Goal: Transaction & Acquisition: Purchase product/service

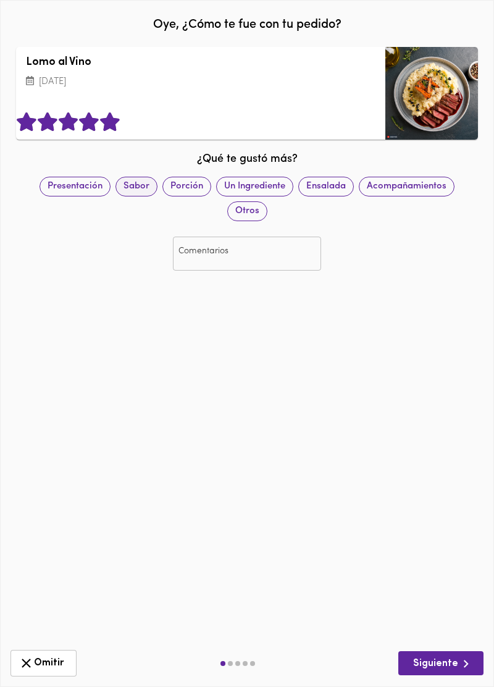
click at [139, 190] on span "Sabor" at bounding box center [136, 186] width 41 height 13
click at [422, 666] on span "Siguiente" at bounding box center [442, 663] width 66 height 15
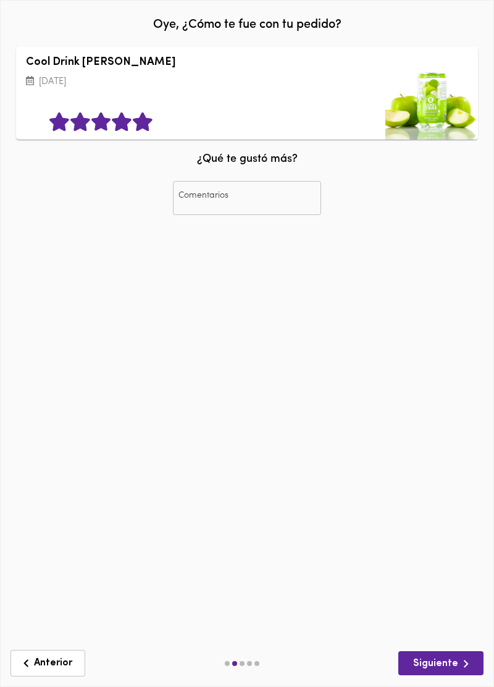
click at [412, 671] on span "Siguiente" at bounding box center [442, 663] width 66 height 15
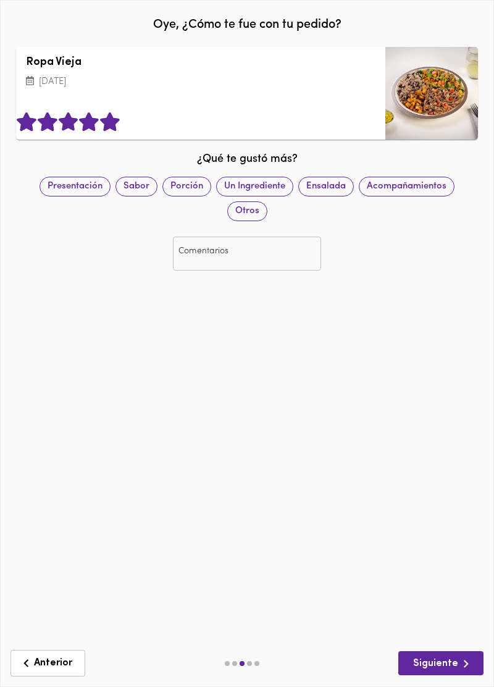
click at [414, 667] on span "Siguiente" at bounding box center [442, 663] width 66 height 15
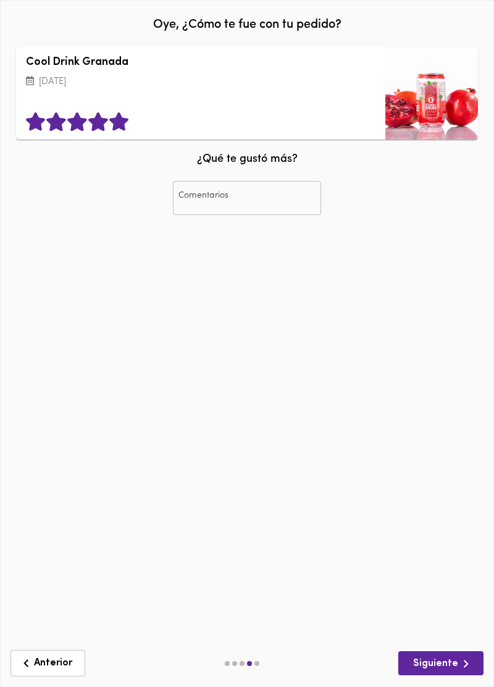
click at [414, 671] on span "Siguiente" at bounding box center [442, 663] width 66 height 15
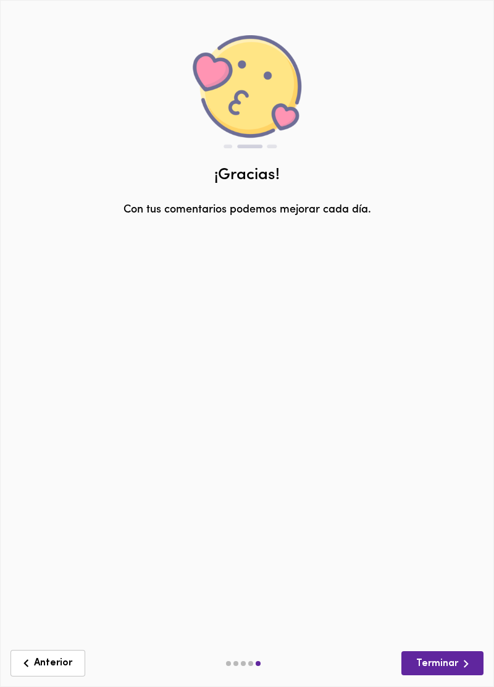
click at [422, 666] on span "Terminar" at bounding box center [443, 663] width 62 height 15
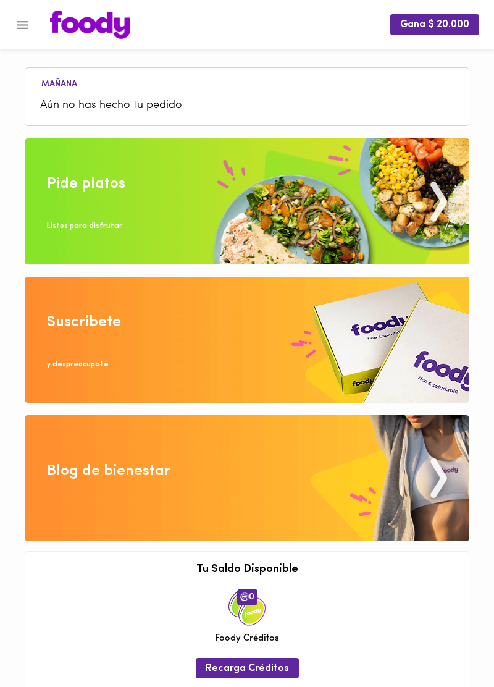
click at [73, 95] on li "Aún no has hecho tu pedido" at bounding box center [247, 106] width 431 height 27
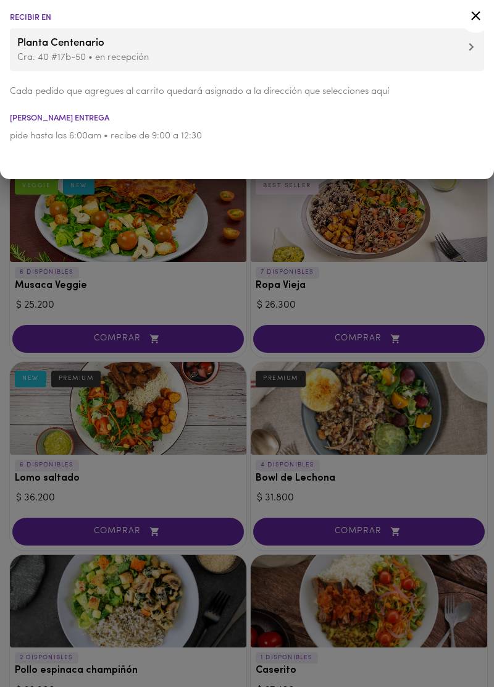
click at [42, 213] on div at bounding box center [247, 343] width 494 height 687
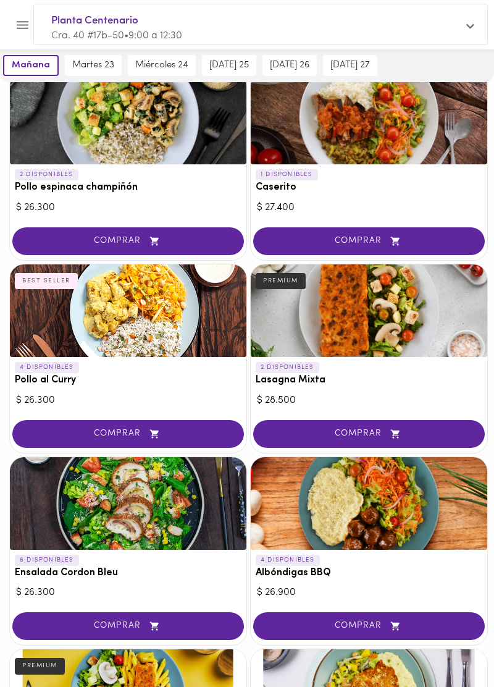
scroll to position [511, 0]
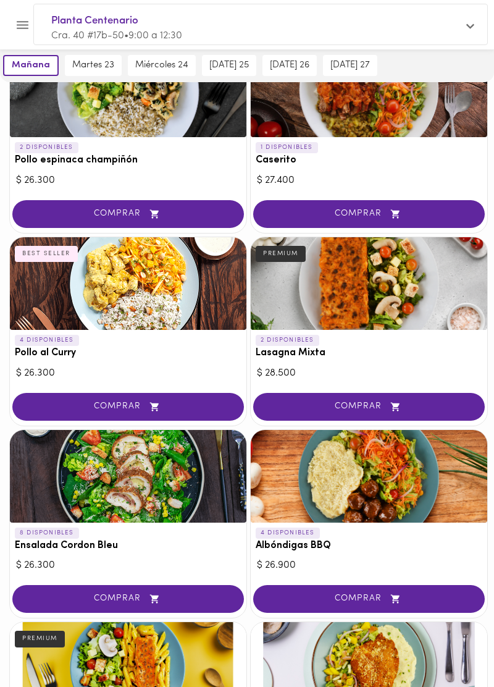
click at [319, 602] on button "COMPRAR" at bounding box center [369, 599] width 232 height 28
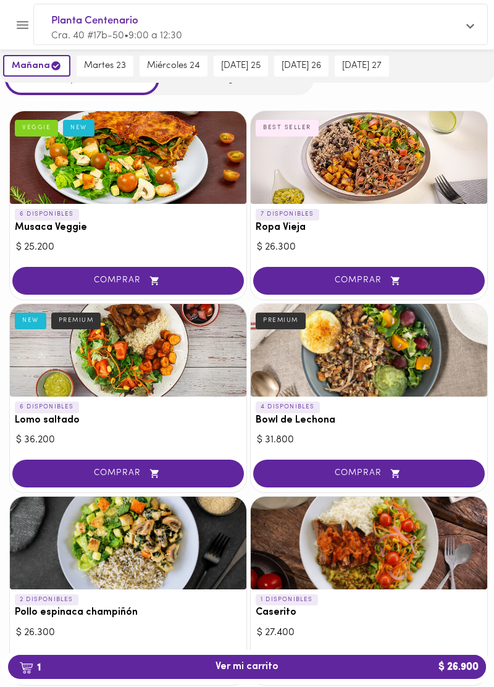
scroll to position [0, 0]
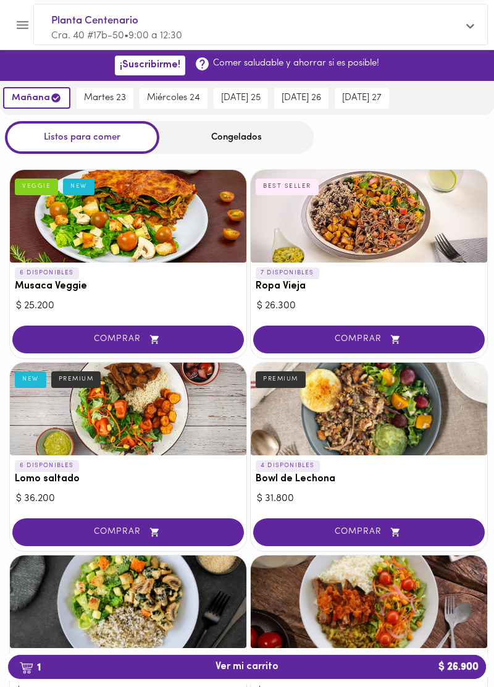
click at [208, 129] on div "Congelados" at bounding box center [236, 137] width 155 height 33
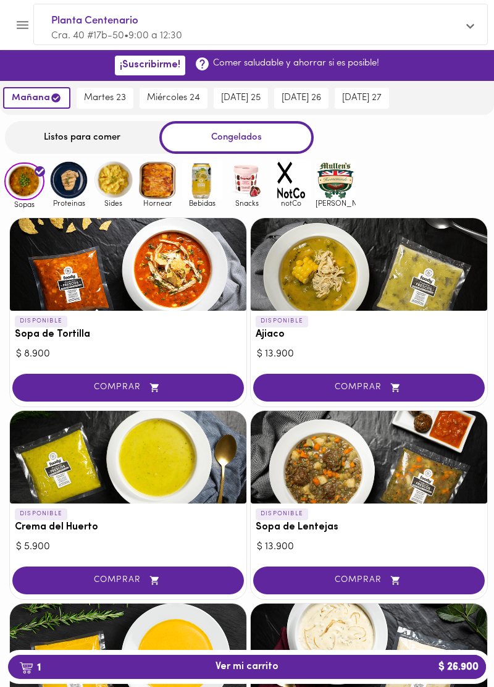
click at [204, 189] on img at bounding box center [202, 180] width 40 height 40
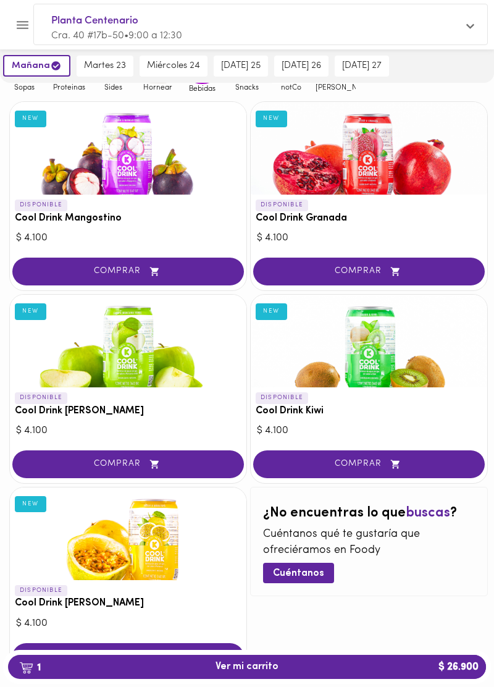
scroll to position [98, 0]
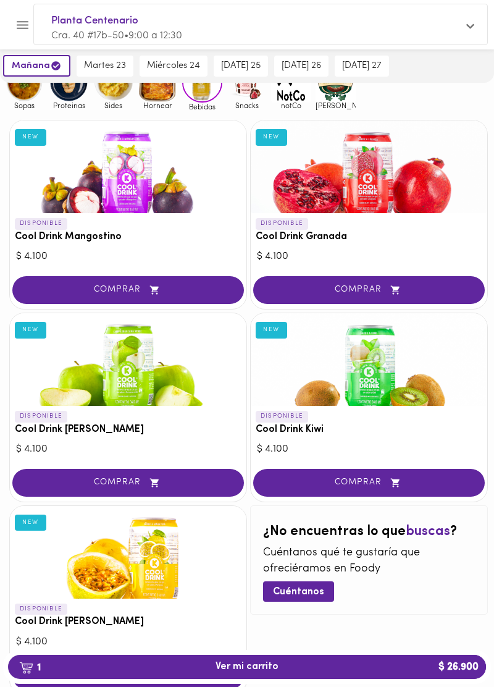
click at [85, 486] on span "COMPRAR" at bounding box center [128, 483] width 201 height 11
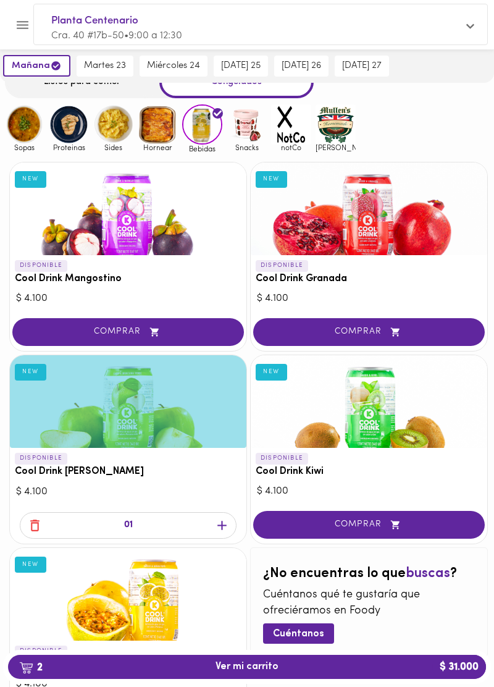
scroll to position [0, 0]
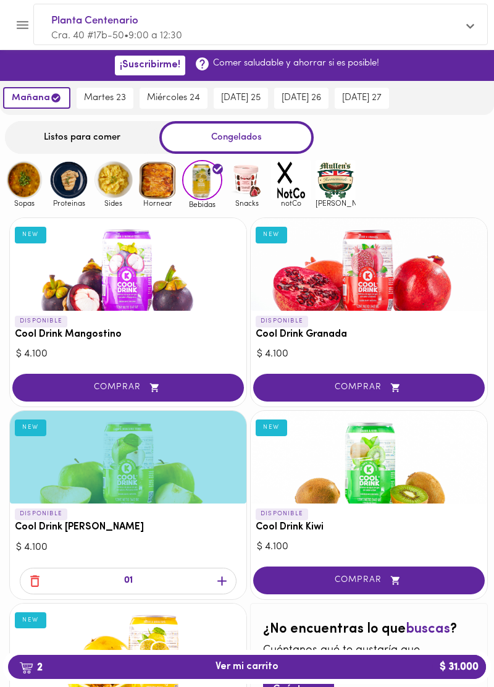
click at [107, 91] on button "martes 23" at bounding box center [105, 98] width 57 height 21
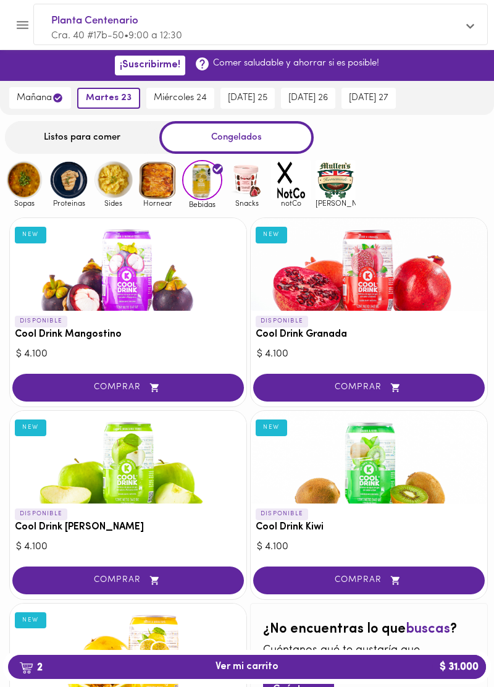
click at [320, 389] on span "COMPRAR" at bounding box center [369, 388] width 201 height 11
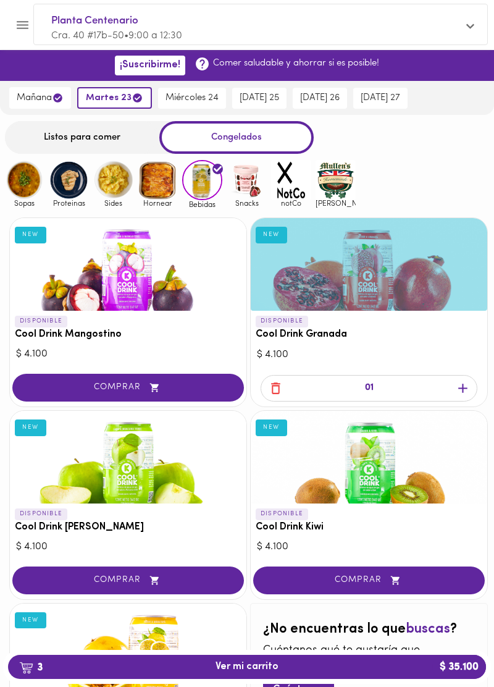
click at [48, 142] on div "Listos para comer" at bounding box center [82, 137] width 155 height 33
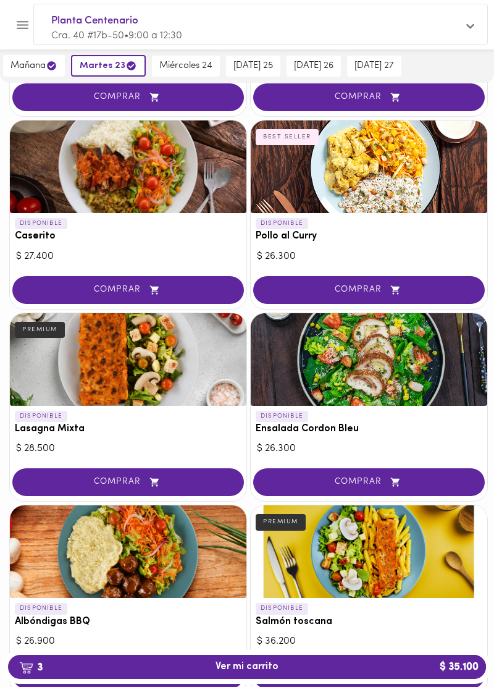
scroll to position [634, 0]
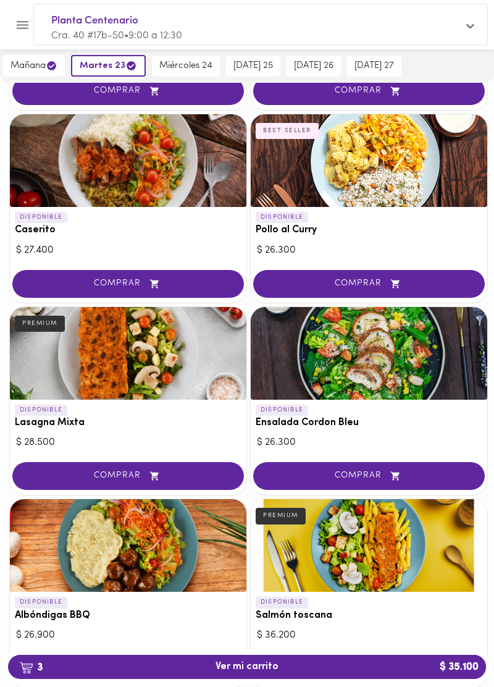
click at [77, 477] on span "COMPRAR" at bounding box center [128, 476] width 201 height 11
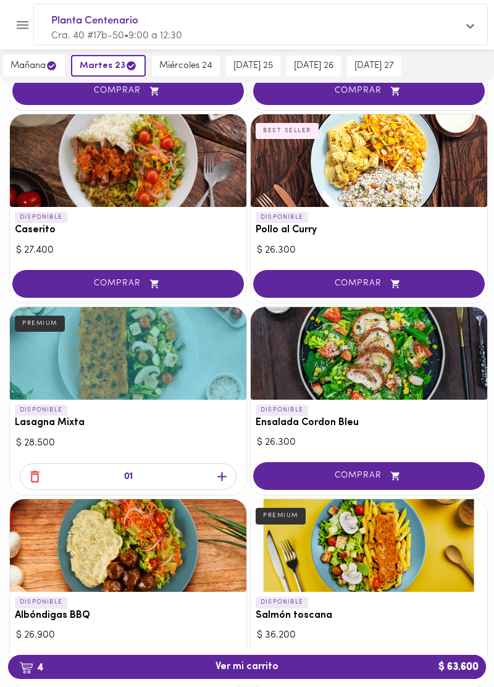
click at [192, 679] on button "4 Ver mi carrito $ 63.600" at bounding box center [247, 667] width 478 height 24
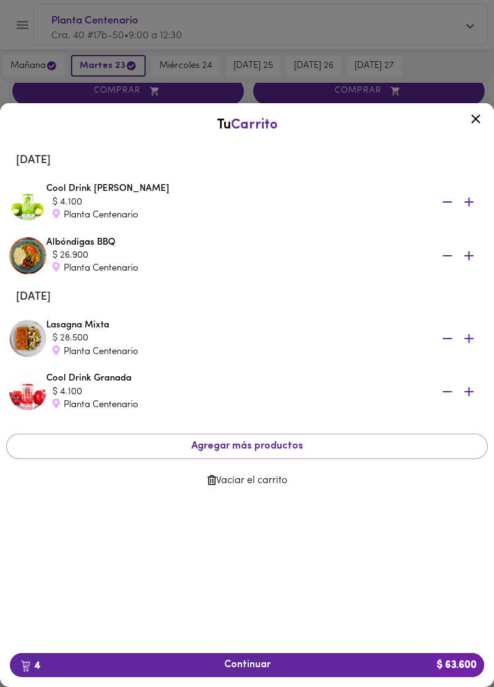
click at [184, 671] on span "4 Continuar $ 63.600" at bounding box center [247, 665] width 455 height 12
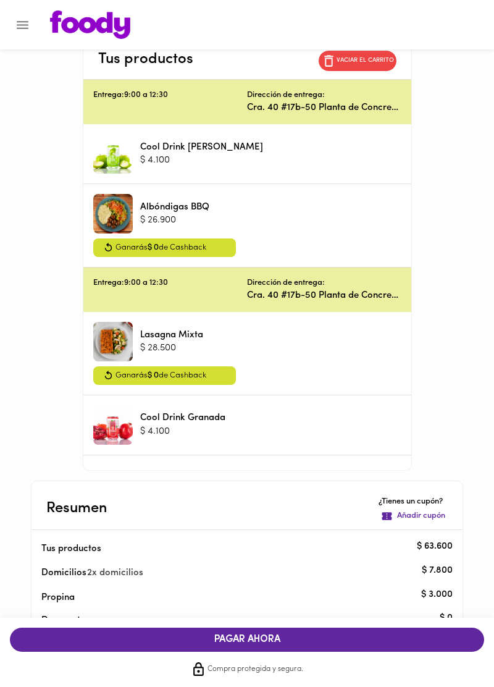
scroll to position [444, 0]
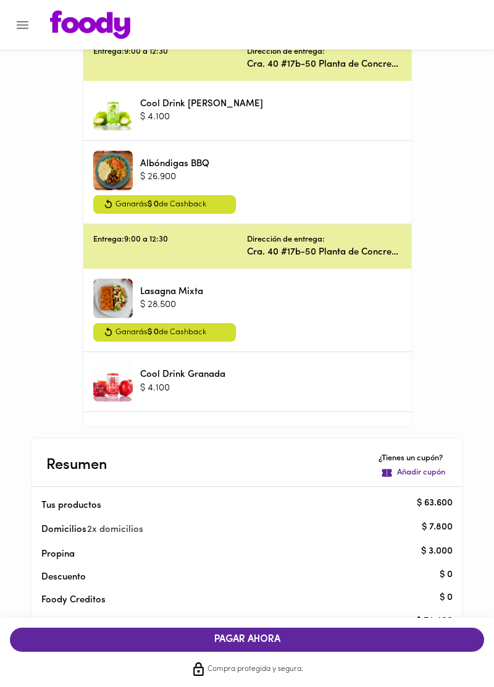
click at [222, 646] on span "PAGAR AHORA" at bounding box center [247, 640] width 450 height 12
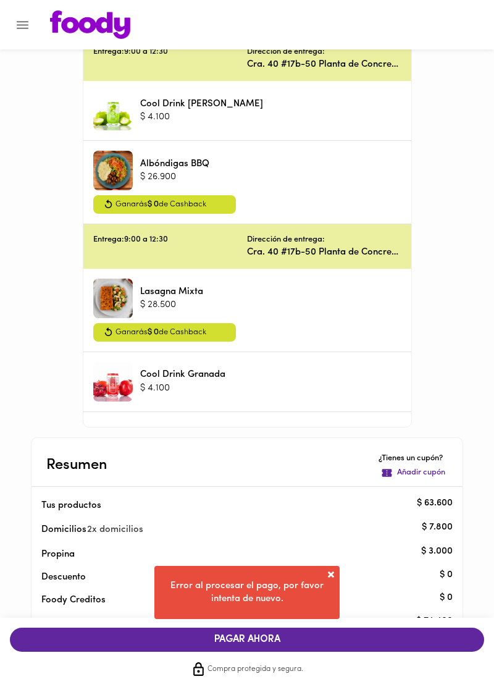
click at [331, 581] on span at bounding box center [331, 575] width 12 height 12
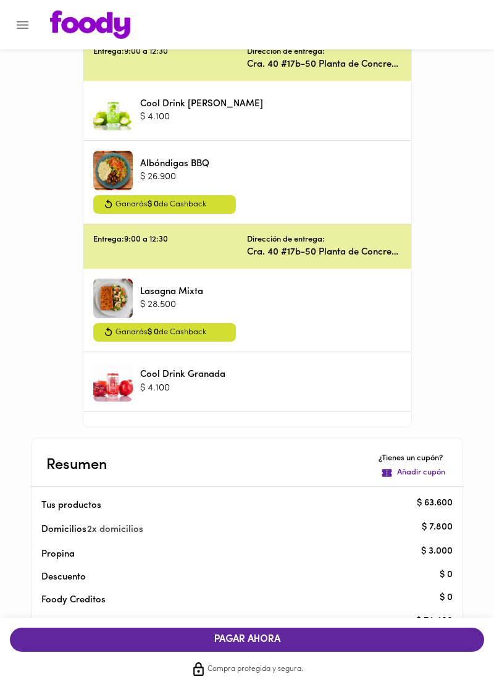
scroll to position [0, 0]
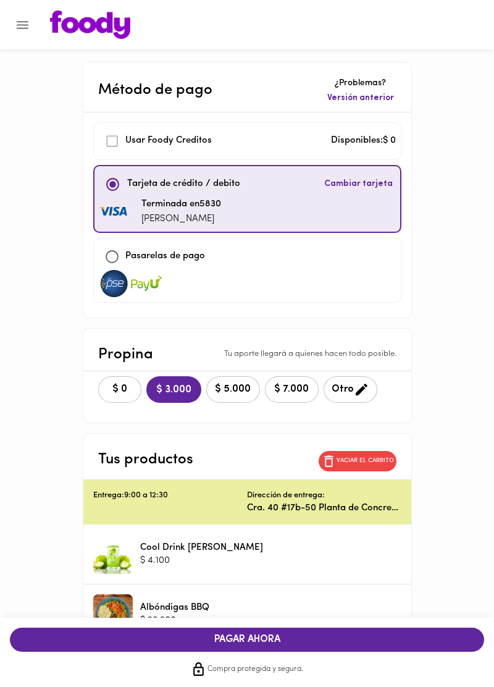
click at [354, 179] on span "Cambiar tarjeta" at bounding box center [358, 184] width 69 height 12
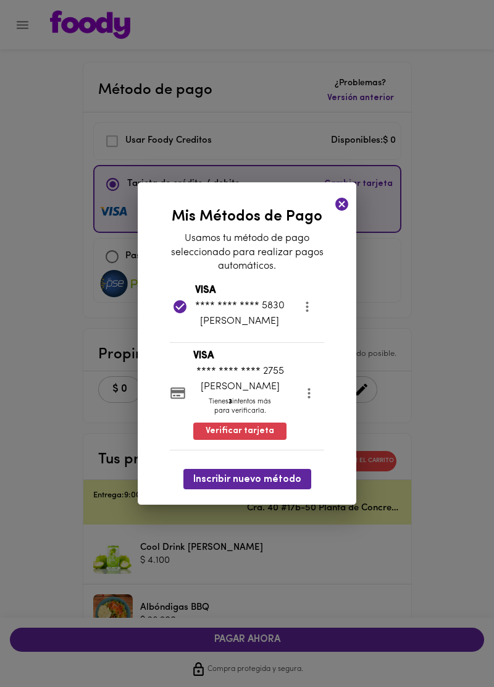
click at [231, 394] on p "[PERSON_NAME]" at bounding box center [239, 387] width 93 height 14
click at [287, 389] on p "[PERSON_NAME]" at bounding box center [239, 387] width 93 height 14
click at [242, 438] on span "Verificar tarjeta" at bounding box center [240, 431] width 69 height 12
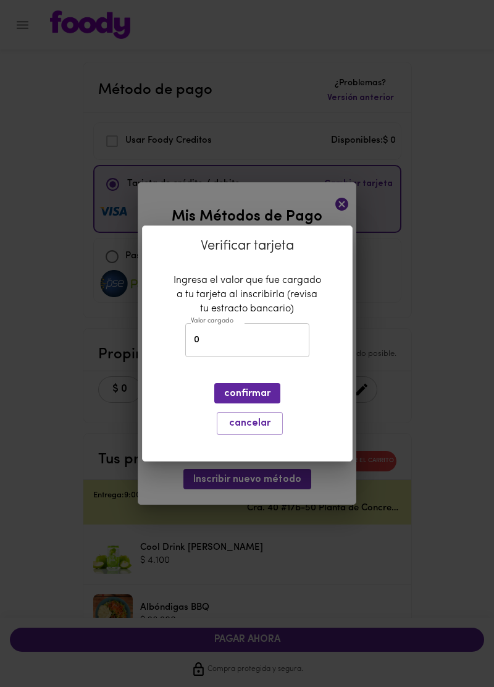
click at [214, 335] on input "0" at bounding box center [247, 340] width 124 height 34
type input "2603"
click at [249, 395] on span "confirmar" at bounding box center [247, 394] width 46 height 12
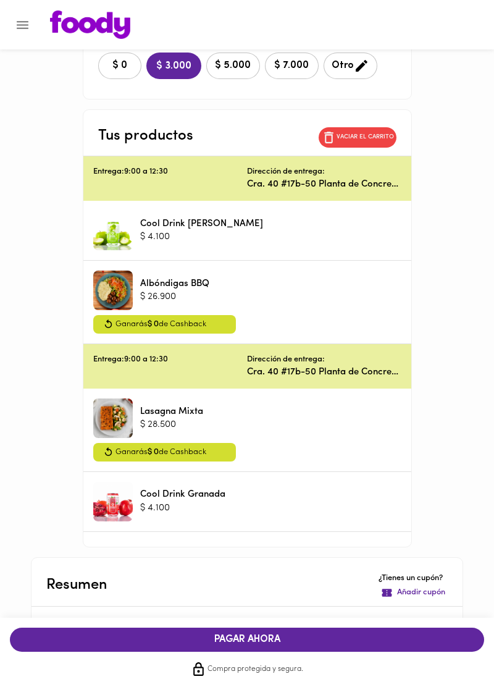
scroll to position [444, 0]
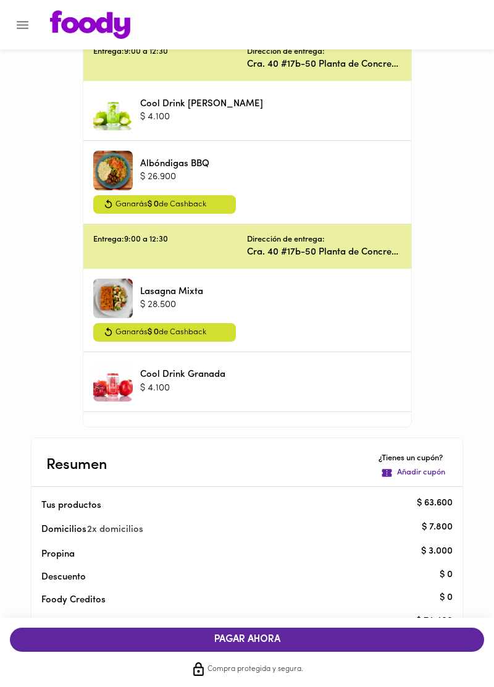
click at [182, 646] on span "PAGAR AHORA" at bounding box center [247, 640] width 450 height 12
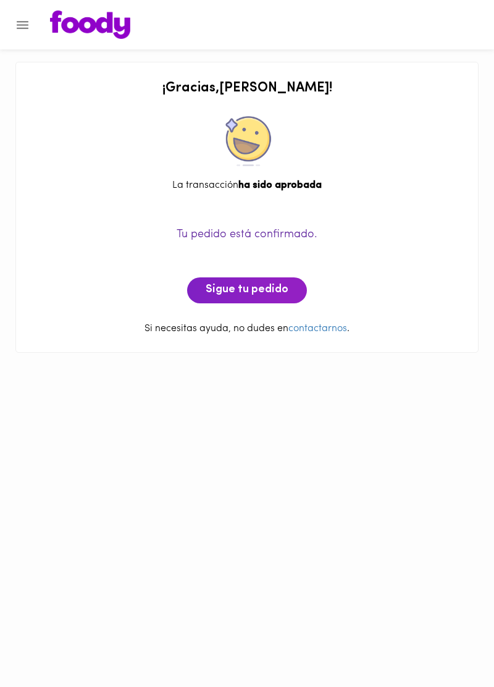
click at [75, 21] on img at bounding box center [90, 25] width 80 height 28
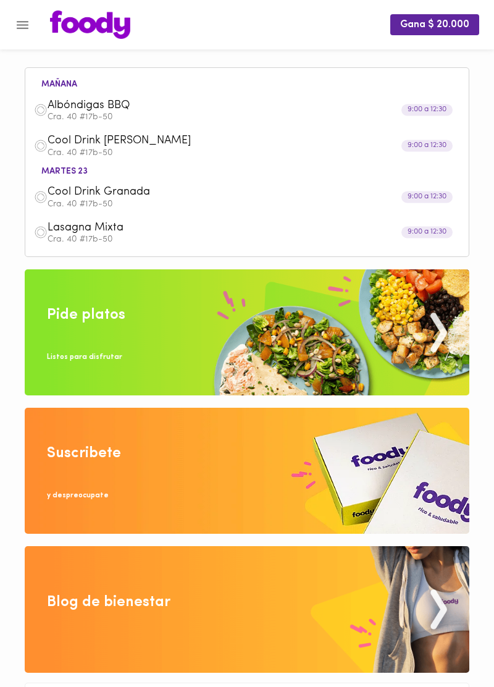
click at [63, 330] on img at bounding box center [247, 332] width 445 height 126
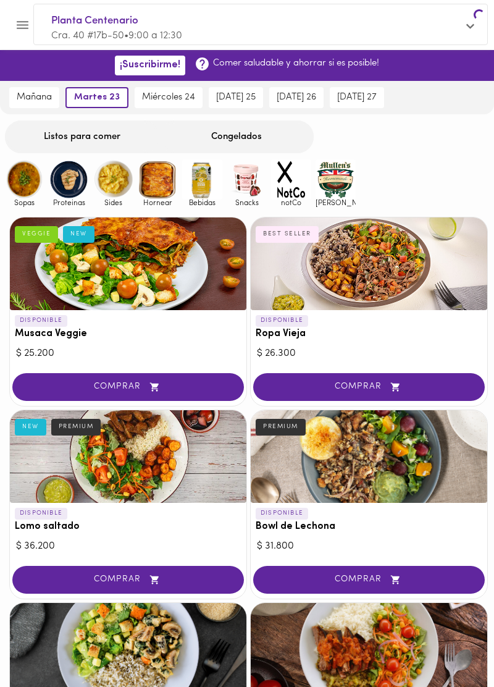
click at [64, 373] on button "COMPRAR" at bounding box center [128, 387] width 232 height 28
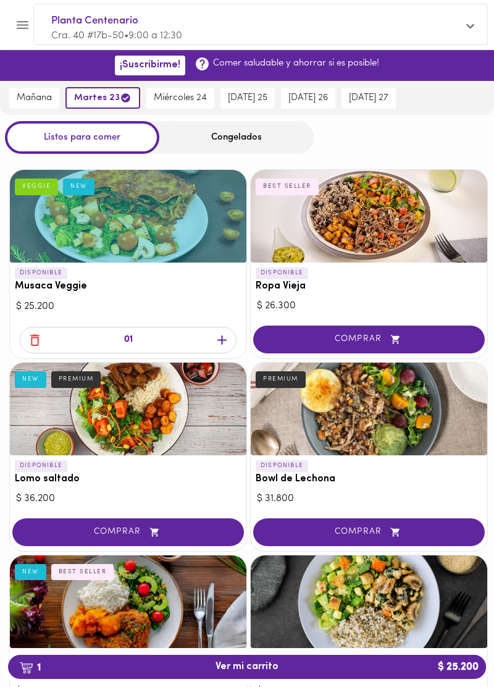
click at [32, 338] on icon "button" at bounding box center [34, 340] width 15 height 15
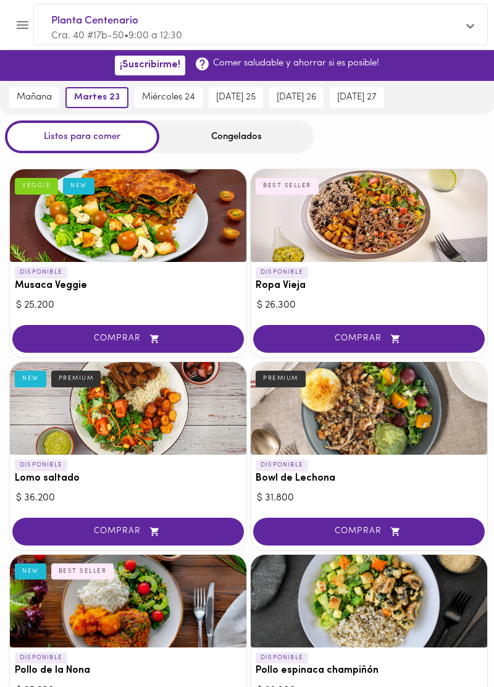
click at [101, 25] on span "Planta Centenario" at bounding box center [254, 21] width 407 height 16
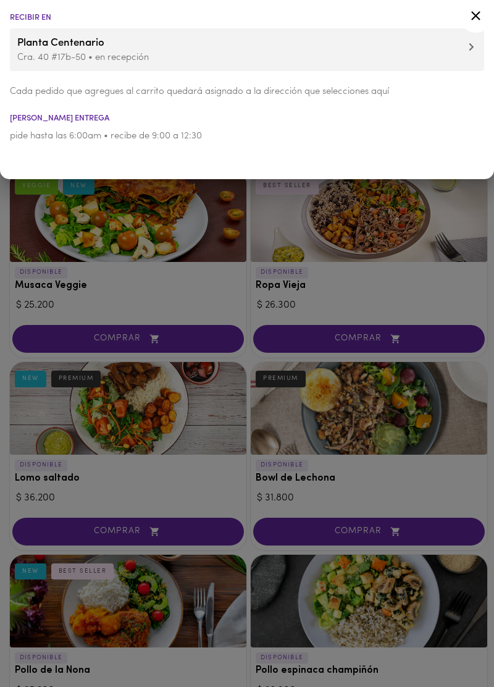
click at [93, 53] on p "Cra. 40 #17b-50 • en recepción" at bounding box center [247, 57] width 460 height 13
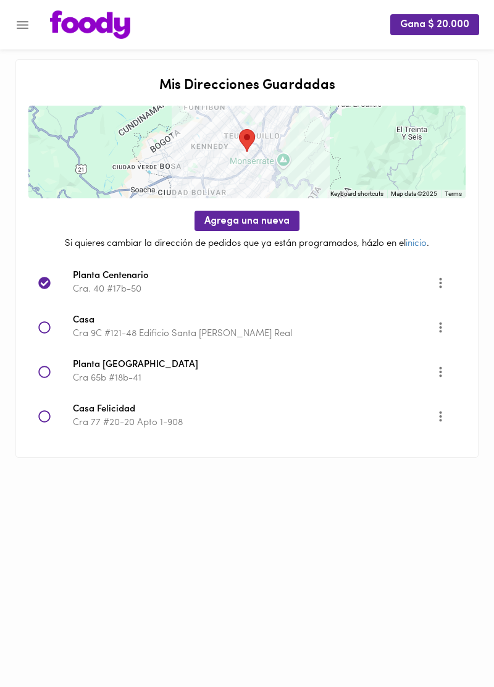
click at [40, 368] on icon at bounding box center [44, 372] width 12 height 12
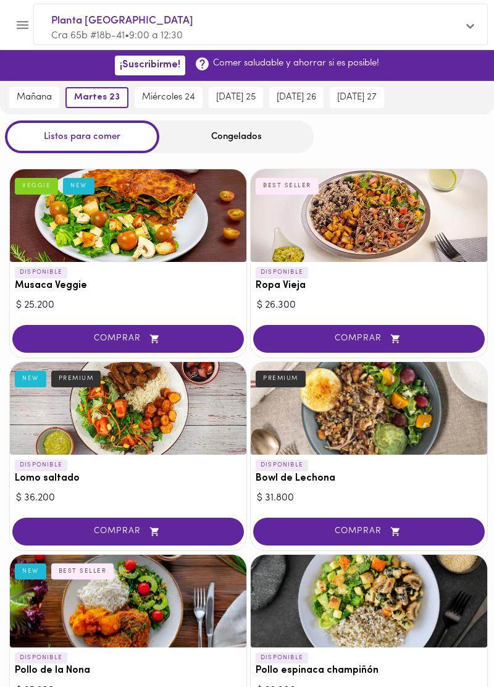
click at [157, 93] on span "miércoles 24" at bounding box center [168, 97] width 53 height 11
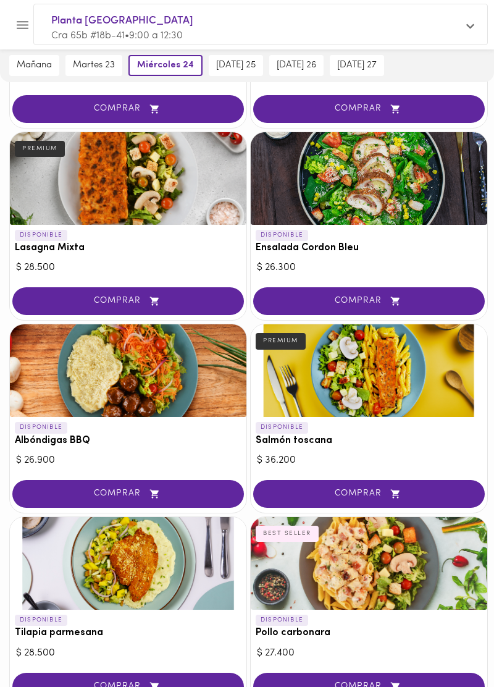
scroll to position [998, 0]
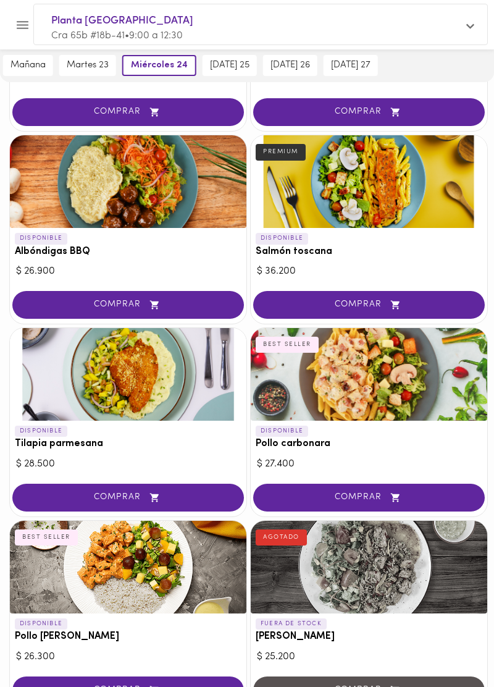
click at [69, 342] on div at bounding box center [128, 374] width 237 height 93
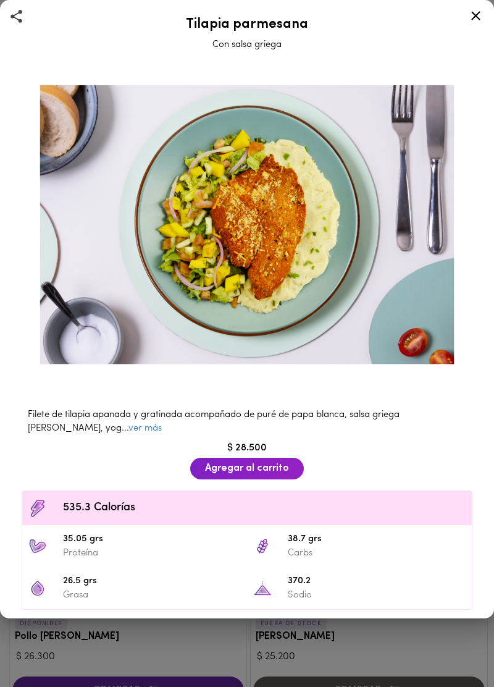
click at [475, 17] on icon at bounding box center [476, 15] width 9 height 9
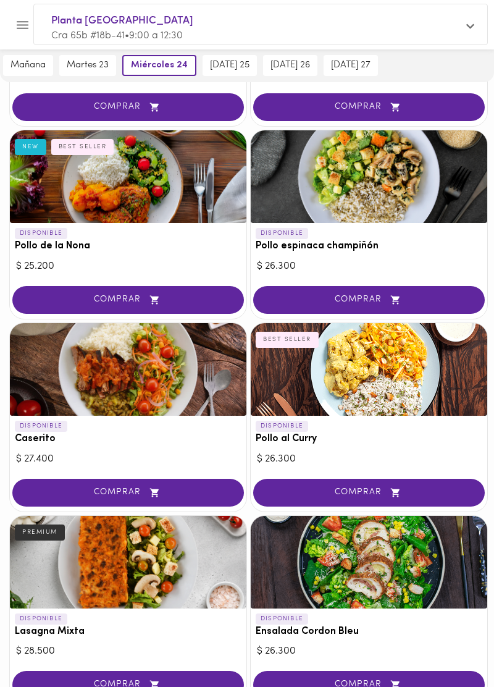
scroll to position [422, 0]
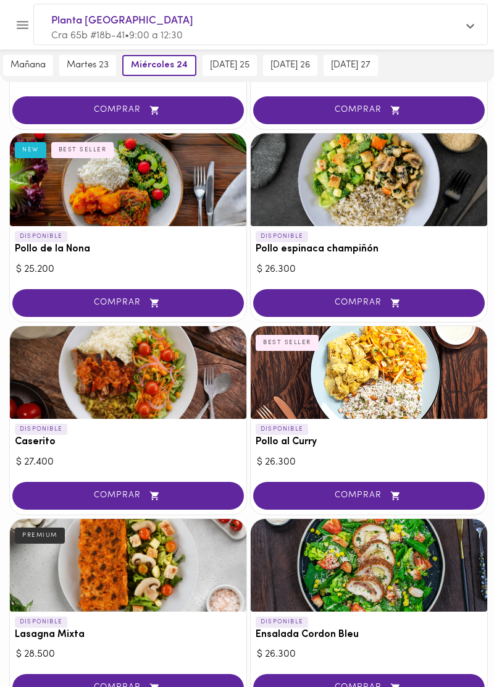
click at [422, 355] on div at bounding box center [369, 372] width 237 height 93
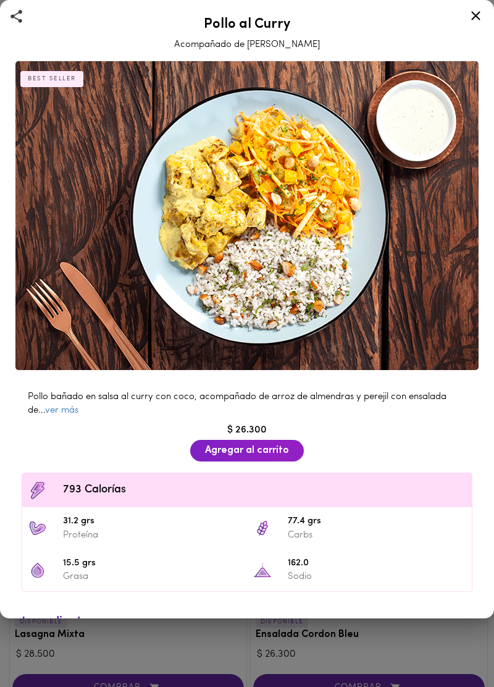
click at [59, 410] on link "ver más" at bounding box center [61, 410] width 33 height 9
click at [231, 459] on button "Agregar al carrito" at bounding box center [247, 451] width 114 height 22
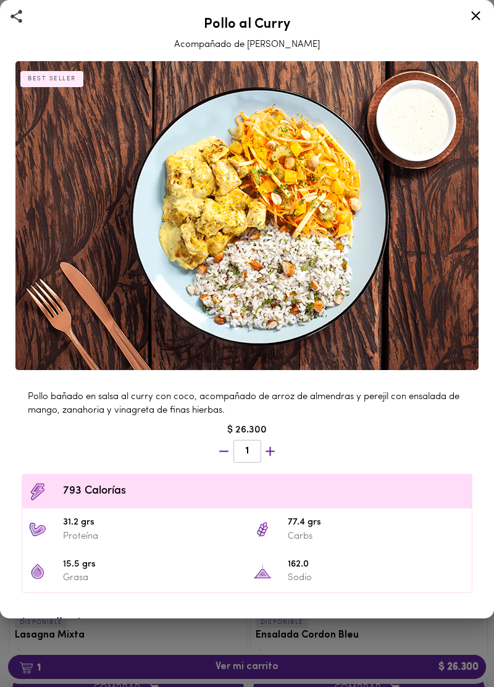
scroll to position [422, 0]
click at [471, 16] on icon at bounding box center [475, 15] width 15 height 15
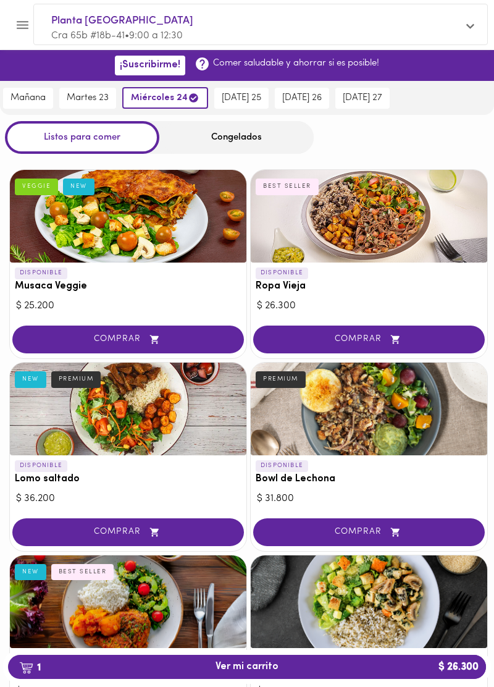
click at [200, 138] on div "Congelados" at bounding box center [236, 137] width 155 height 33
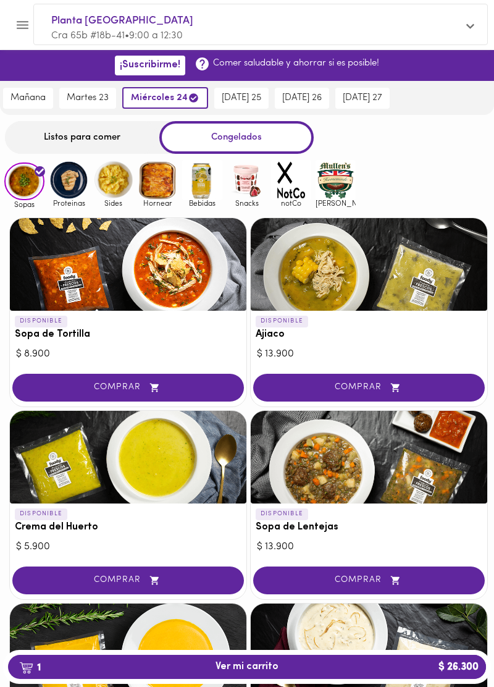
click at [199, 184] on img at bounding box center [202, 180] width 40 height 40
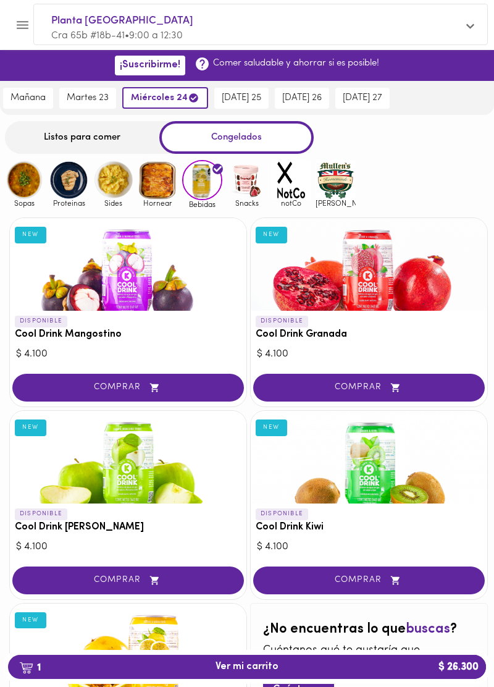
click at [72, 386] on span "COMPRAR" at bounding box center [128, 388] width 201 height 11
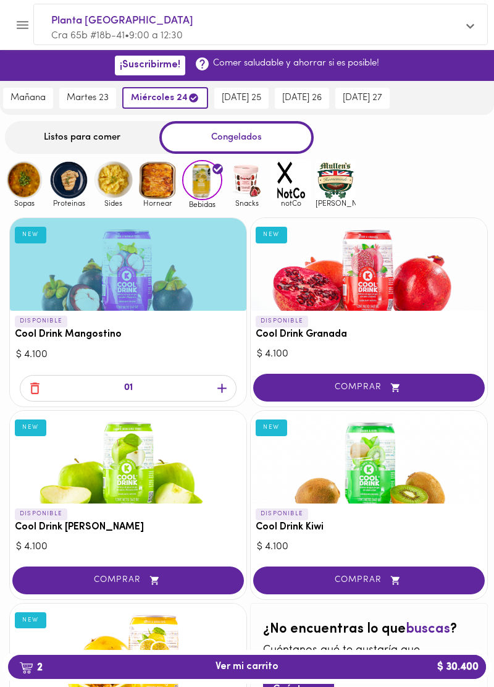
click at [241, 674] on button "2 Ver mi carrito $ 30.400" at bounding box center [247, 667] width 478 height 24
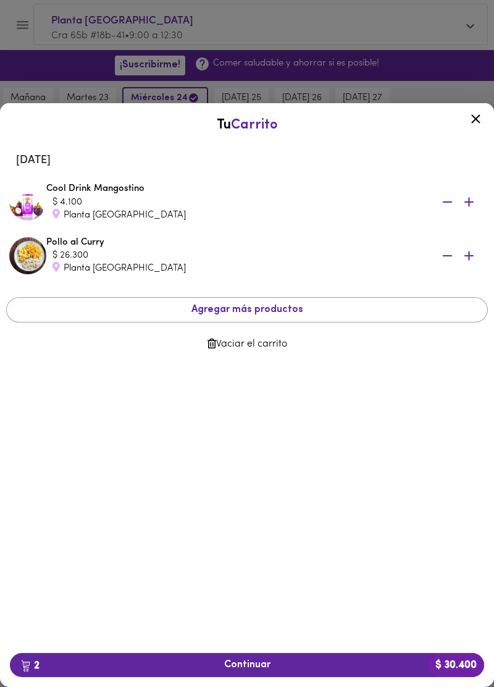
click at [199, 672] on button "2 Continuar $ 30.400" at bounding box center [247, 665] width 475 height 24
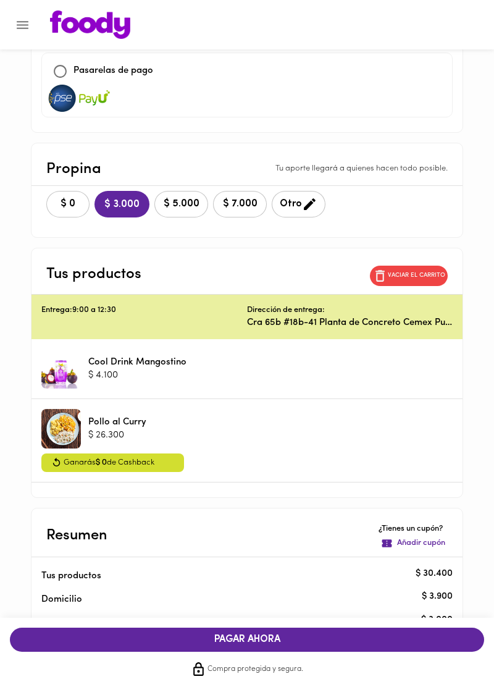
scroll to position [253, 0]
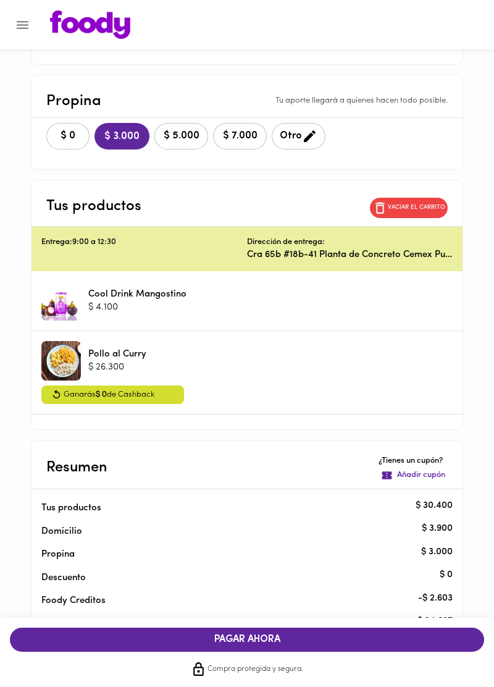
click at [230, 646] on span "PAGAR AHORA" at bounding box center [247, 640] width 450 height 12
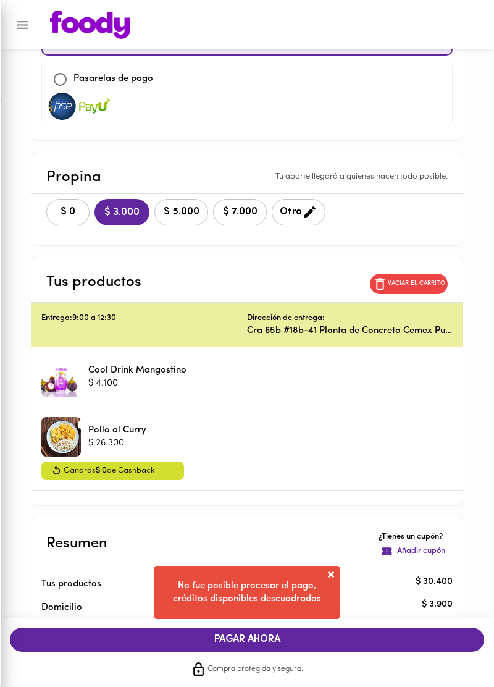
scroll to position [0, 0]
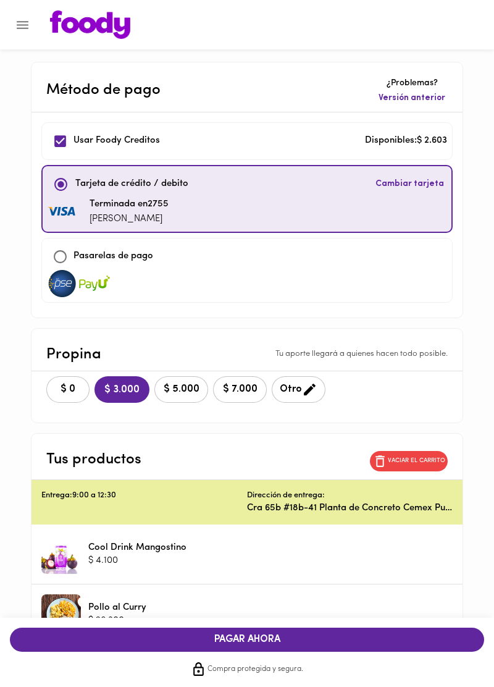
click at [61, 143] on input "checkbox" at bounding box center [60, 141] width 27 height 27
click at [59, 138] on input "checkbox" at bounding box center [60, 141] width 27 height 27
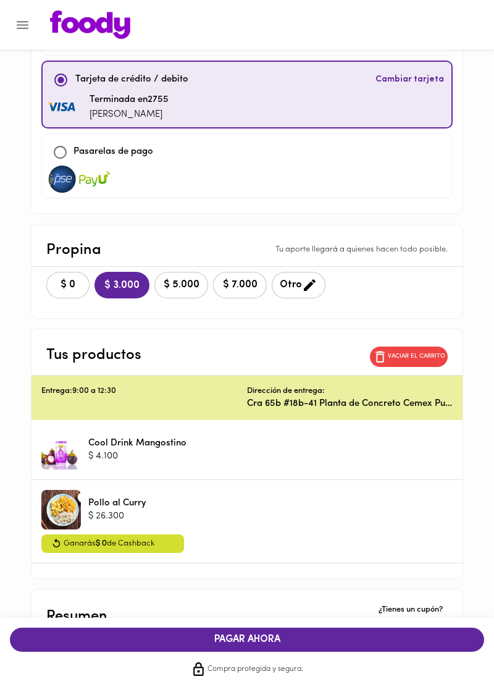
scroll to position [253, 0]
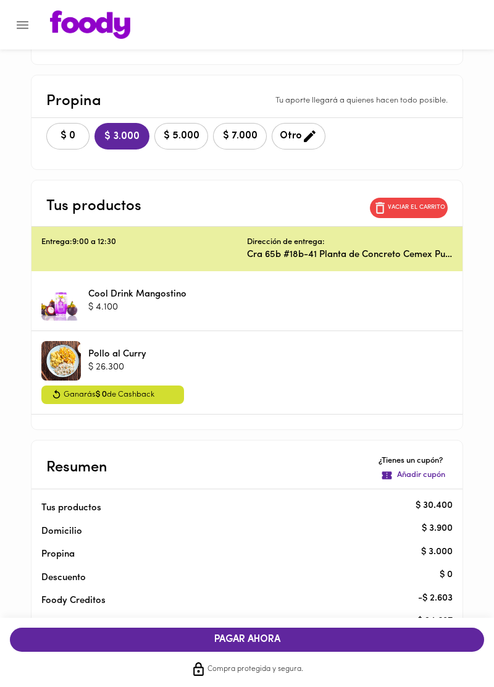
click at [237, 646] on span "PAGAR AHORA" at bounding box center [247, 640] width 450 height 12
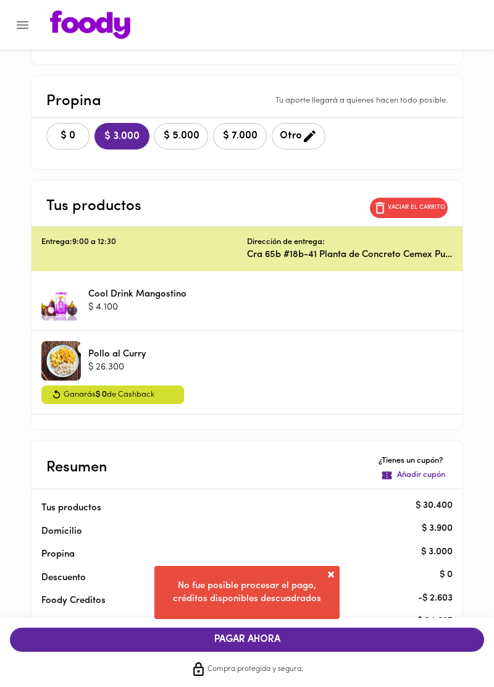
click at [330, 581] on span at bounding box center [331, 575] width 12 height 12
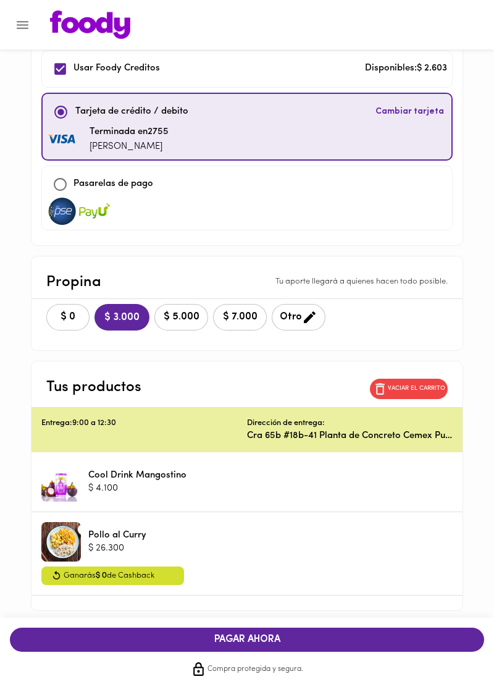
scroll to position [0, 0]
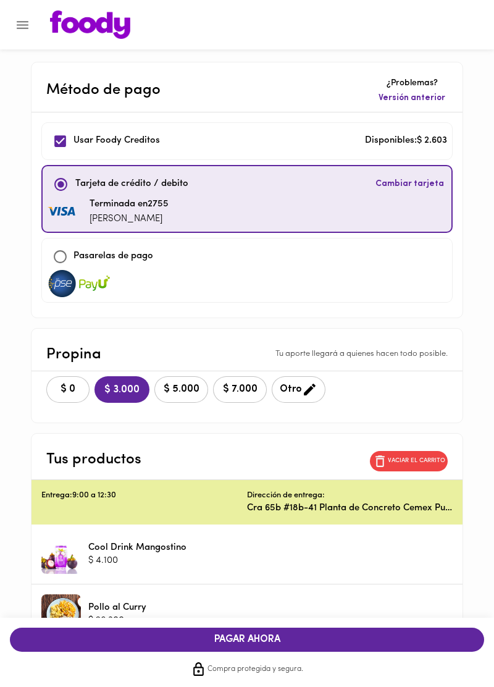
click at [60, 143] on input "checkbox" at bounding box center [60, 141] width 27 height 27
checkbox input "false"
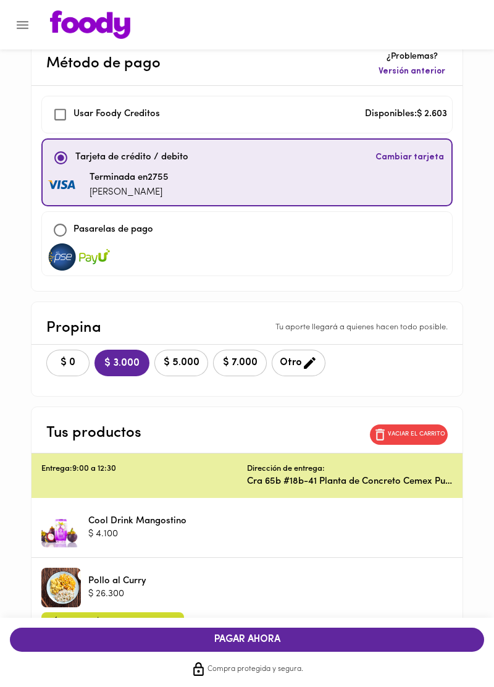
scroll to position [253, 0]
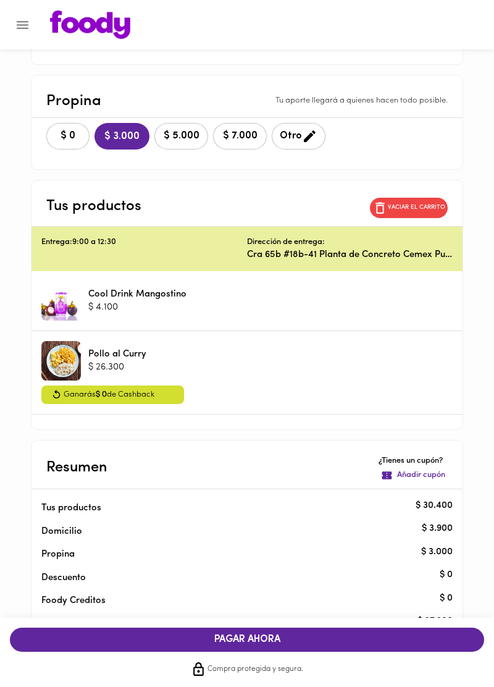
click at [237, 652] on button "PAGAR AHORA" at bounding box center [247, 640] width 475 height 24
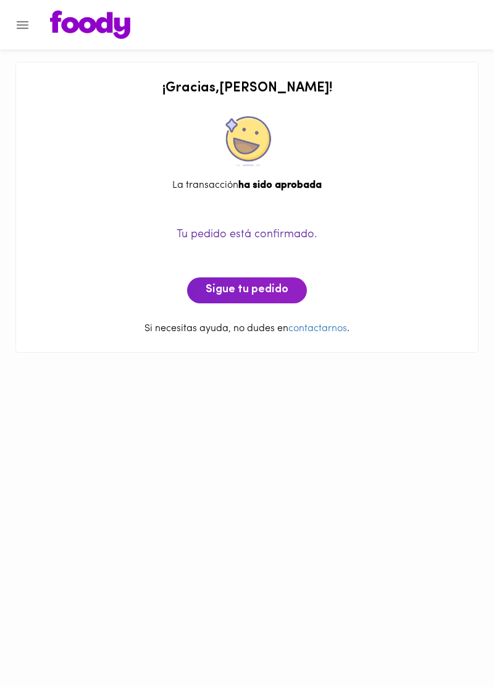
click at [28, 21] on icon "Menu" at bounding box center [22, 24] width 15 height 15
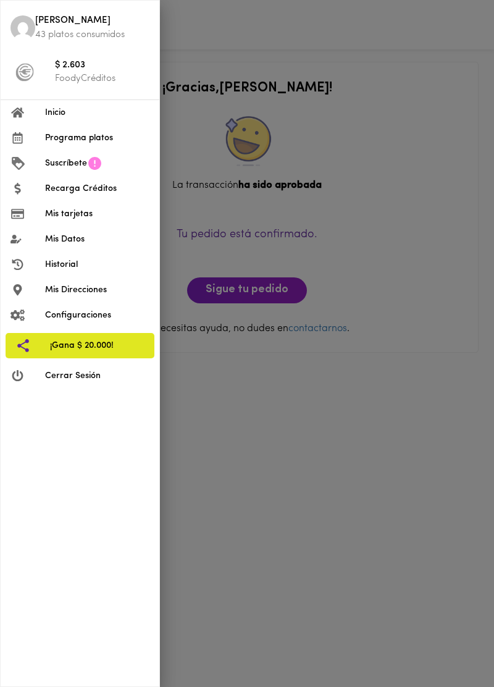
click at [78, 30] on p "43 platos consumidos" at bounding box center [92, 34] width 114 height 13
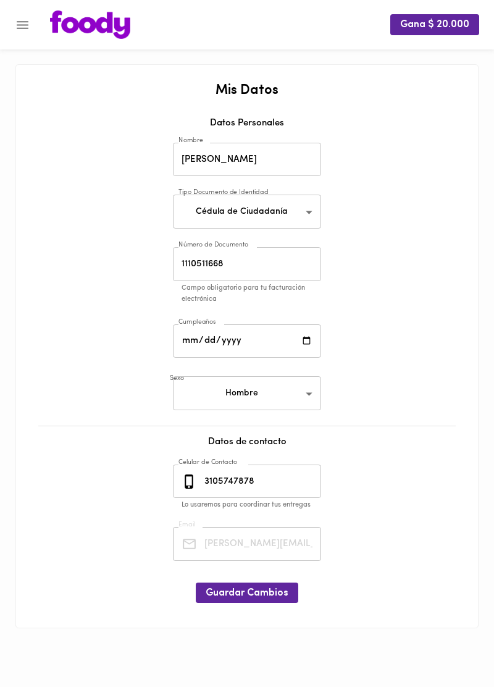
click at [76, 23] on img at bounding box center [90, 25] width 80 height 28
